Goal: Go to known website: Access a specific website the user already knows

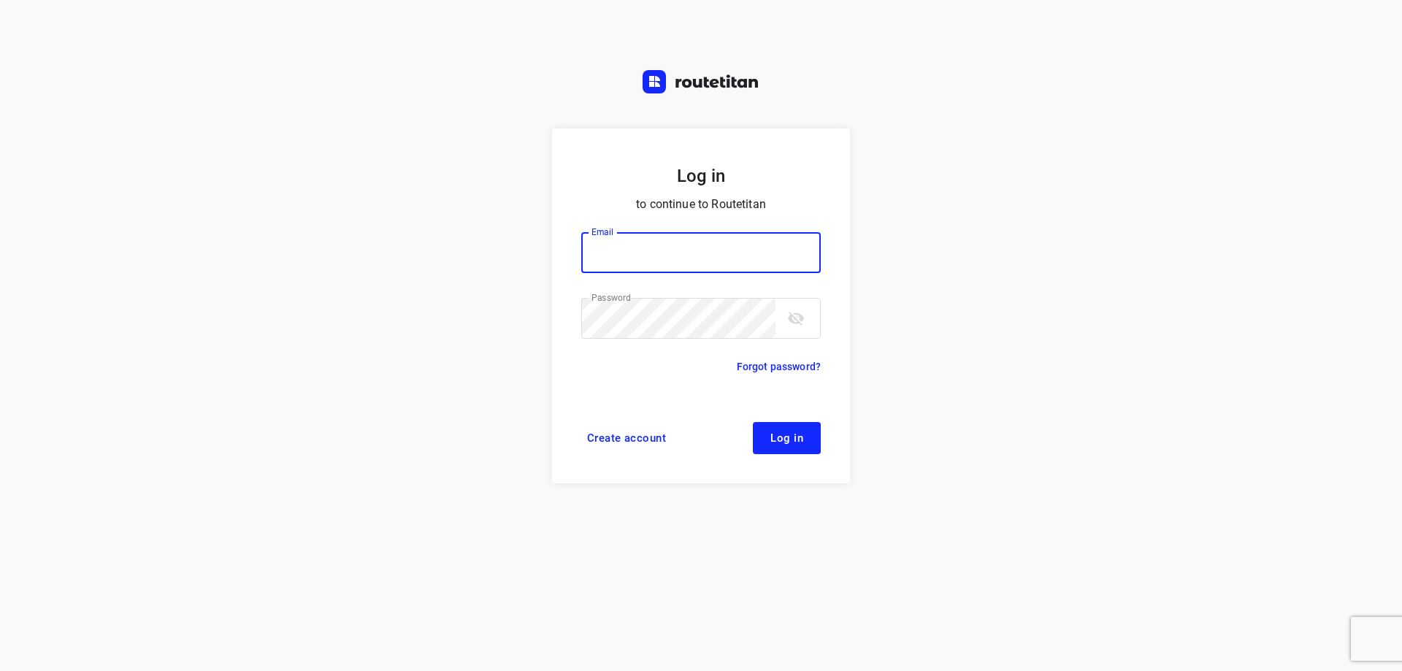
type input "[EMAIL_ADDRESS][DOMAIN_NAME]"
click at [793, 442] on span "Log in" at bounding box center [786, 438] width 33 height 12
